Goal: Task Accomplishment & Management: Use online tool/utility

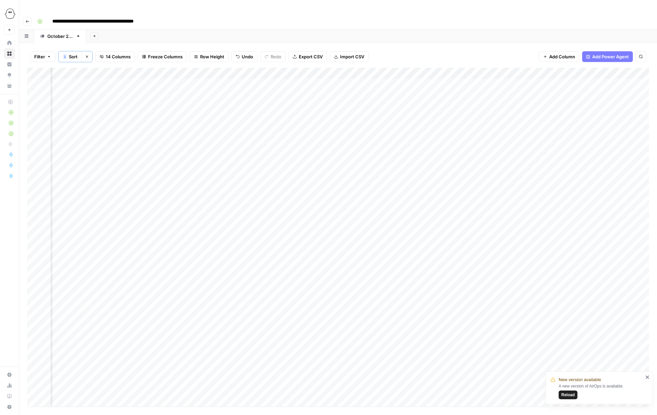
scroll to position [0, 256]
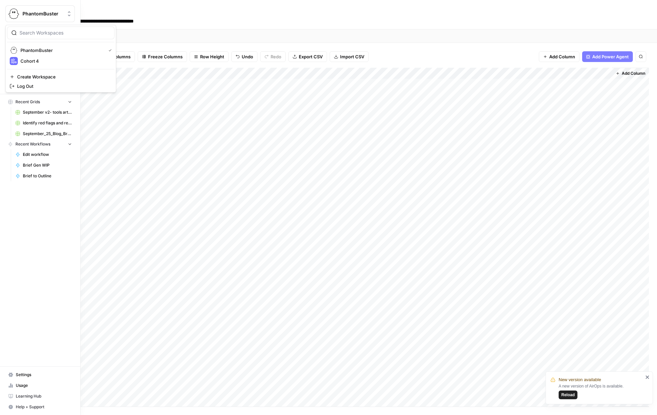
click at [26, 7] on button "PhantomBuster" at bounding box center [39, 13] width 69 height 17
click at [38, 50] on span "PhantomBuster" at bounding box center [61, 50] width 83 height 7
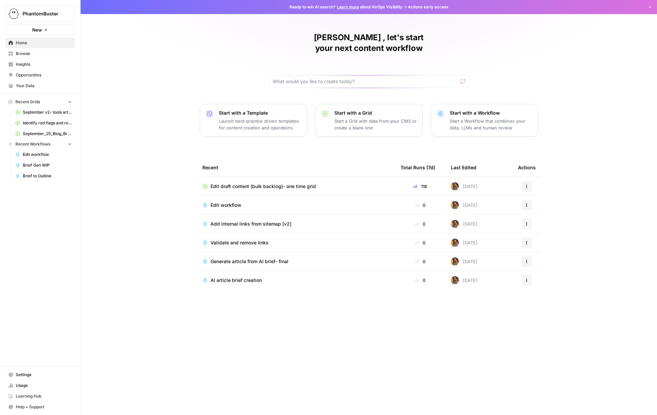
click at [237, 183] on span "Edit draft content (bulk backlog)- one time grid" at bounding box center [262, 186] width 105 height 7
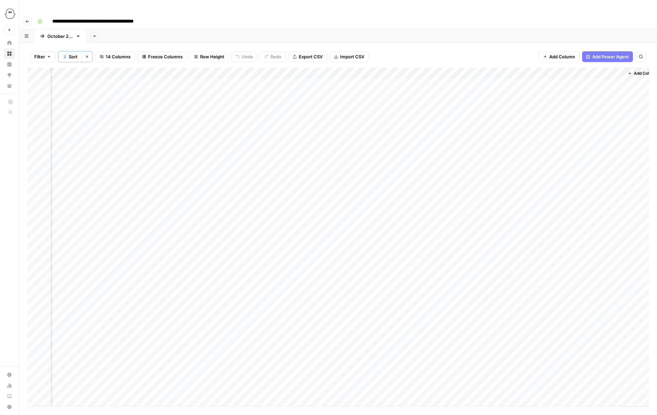
scroll to position [0, 256]
click at [397, 81] on div "Add Column" at bounding box center [337, 237] width 621 height 339
click at [544, 71] on div "Add Column" at bounding box center [337, 237] width 621 height 339
click at [397, 94] on div "Add Column" at bounding box center [337, 237] width 621 height 339
click at [396, 70] on div "Add Column" at bounding box center [337, 237] width 621 height 339
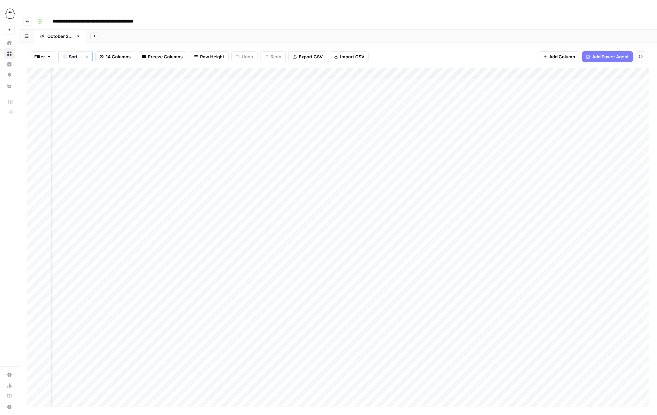
scroll to position [0, 140]
